Goal: Task Accomplishment & Management: Use online tool/utility

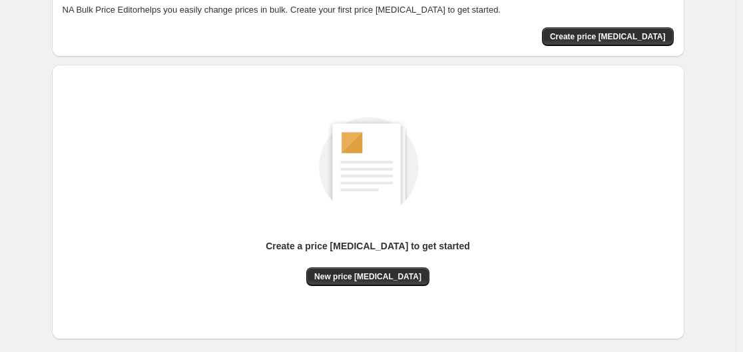
scroll to position [147, 0]
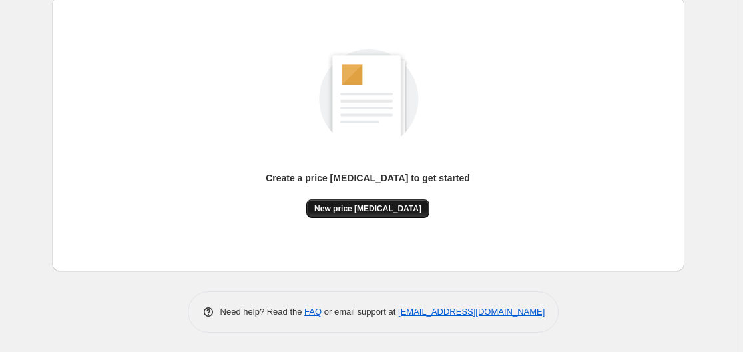
click at [373, 212] on span "New price [MEDICAL_DATA]" at bounding box center [367, 208] width 107 height 11
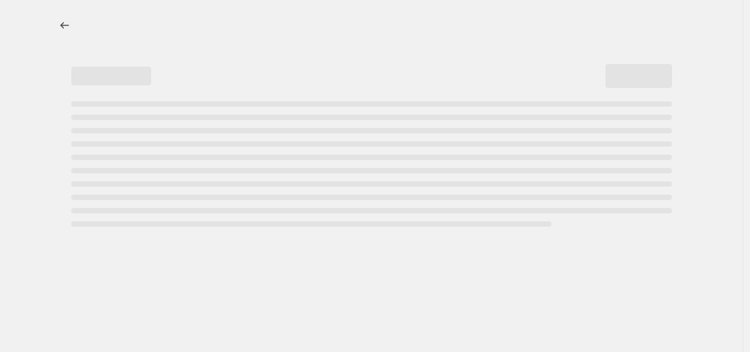
select select "percentage"
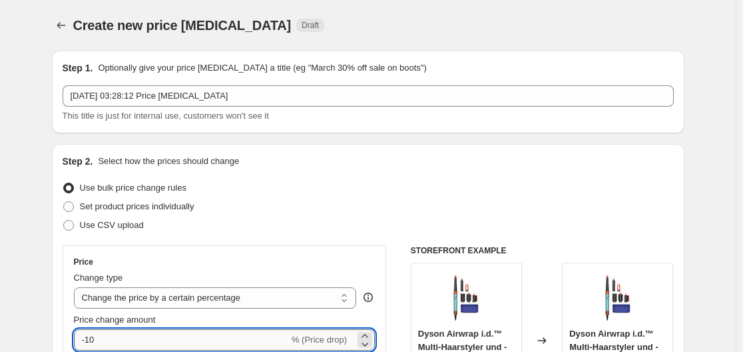
click at [132, 336] on input "-10" at bounding box center [181, 339] width 215 height 21
type input "-1"
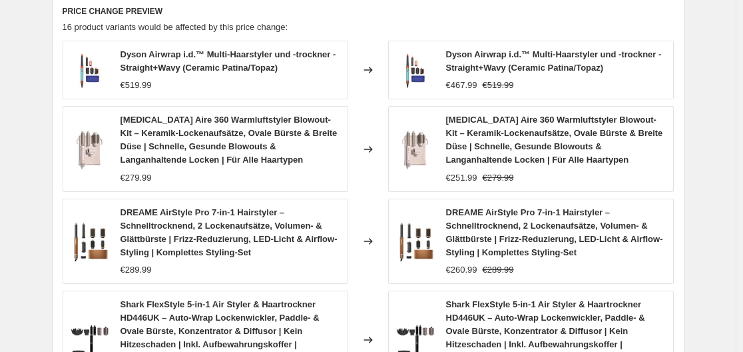
scroll to position [1095, 0]
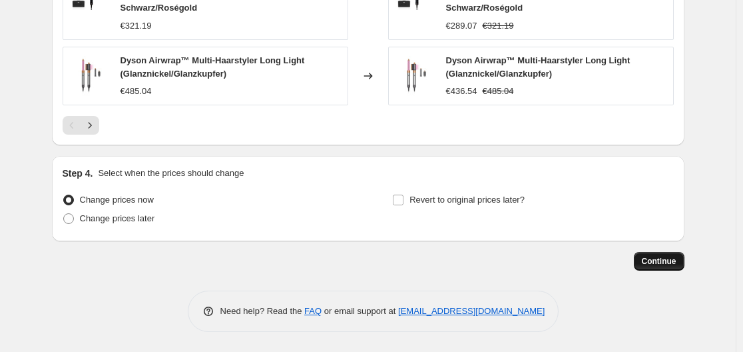
type input "-30"
click at [667, 264] on span "Continue" at bounding box center [659, 261] width 35 height 11
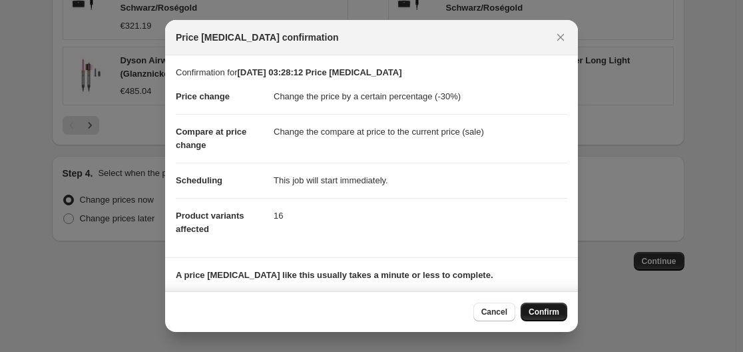
click at [555, 309] on span "Confirm" at bounding box center [544, 311] width 31 height 11
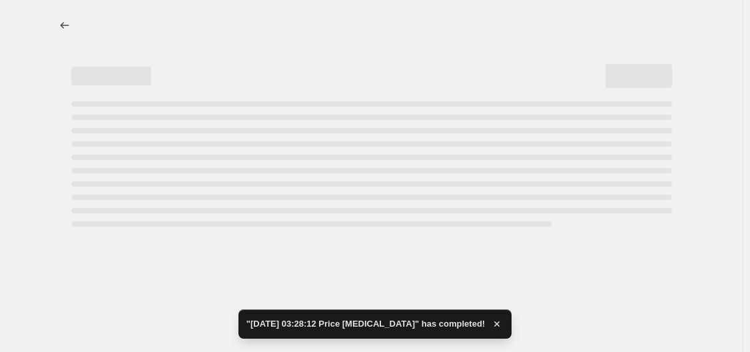
select select "percentage"
